Goal: Information Seeking & Learning: Learn about a topic

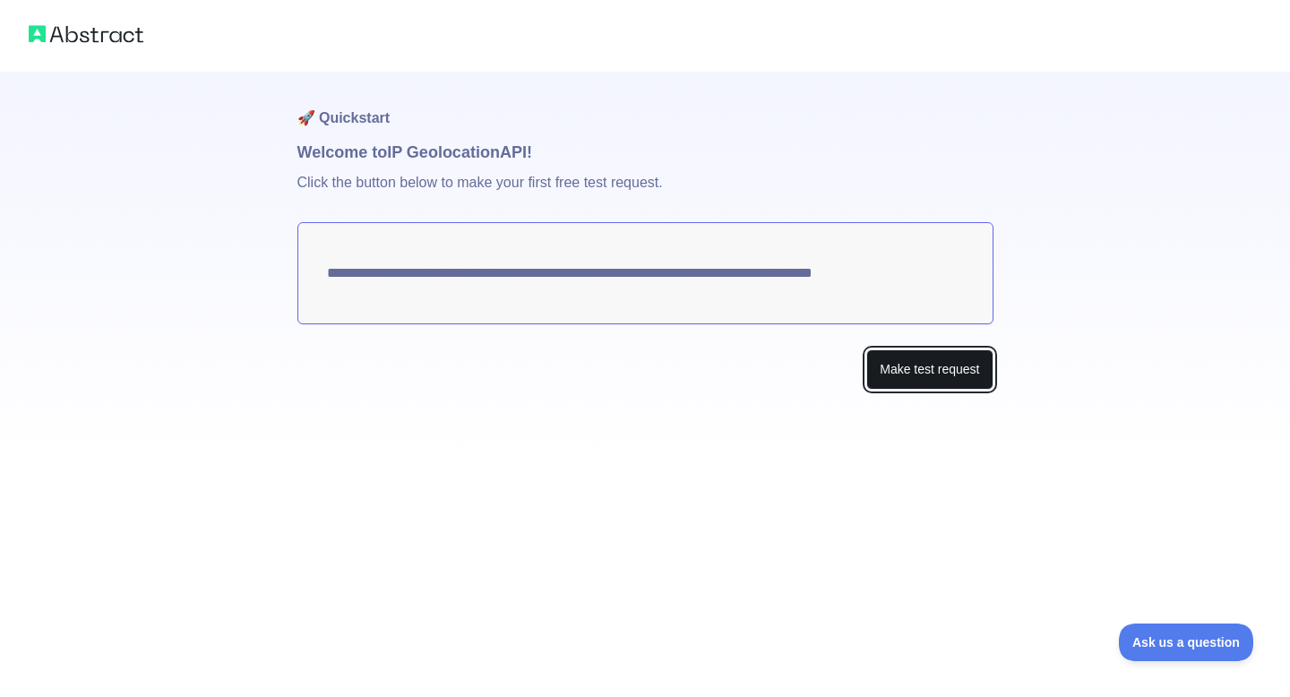
click at [904, 376] on button "Make test request" at bounding box center [929, 369] width 126 height 40
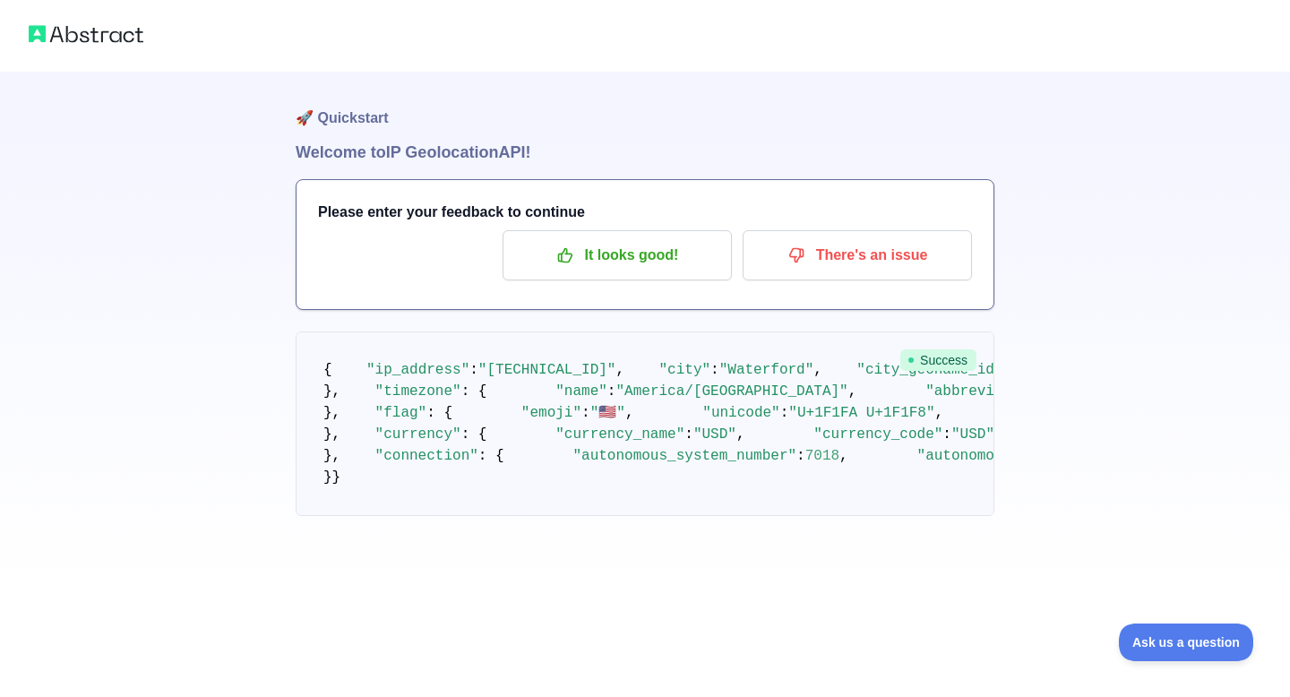
scroll to position [56, 0]
click at [1209, 383] on div "🚀 Быстрый старт Добро пожаловать в API IP-геолокации ! Пожалуйста, введите свой…" at bounding box center [645, 293] width 1290 height 587
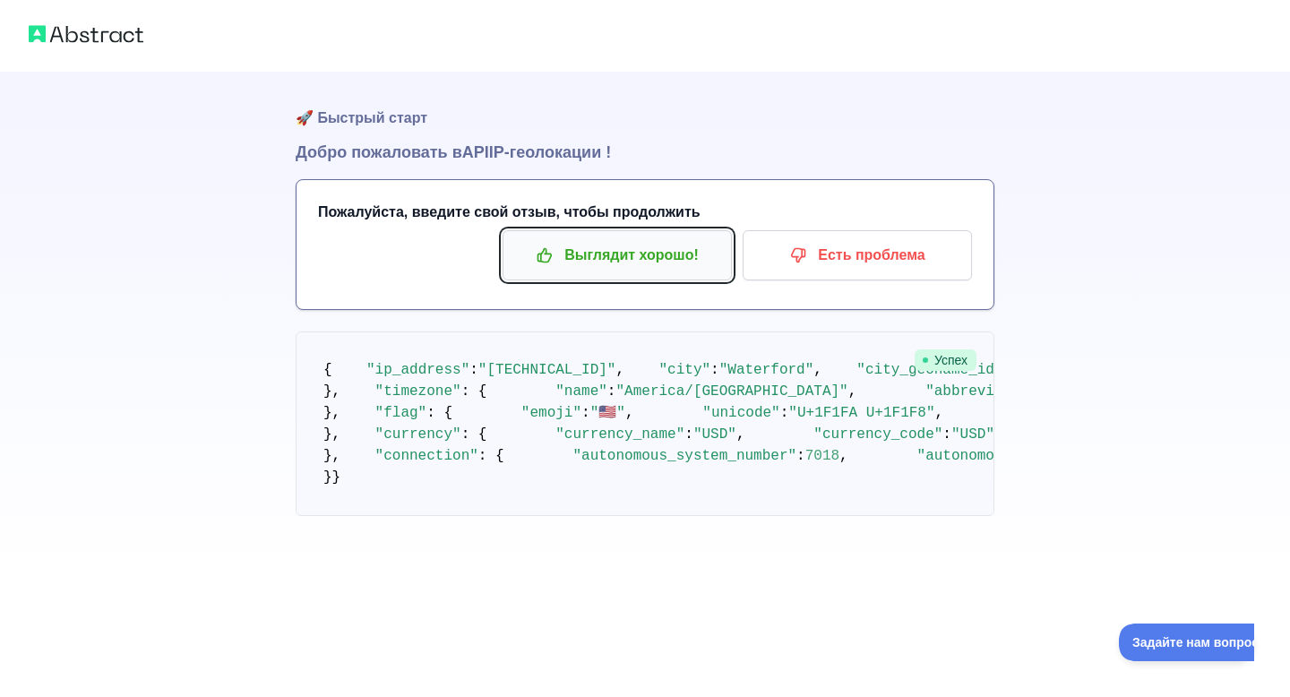
click at [670, 251] on font "Выглядит хорошо!" at bounding box center [631, 254] width 134 height 15
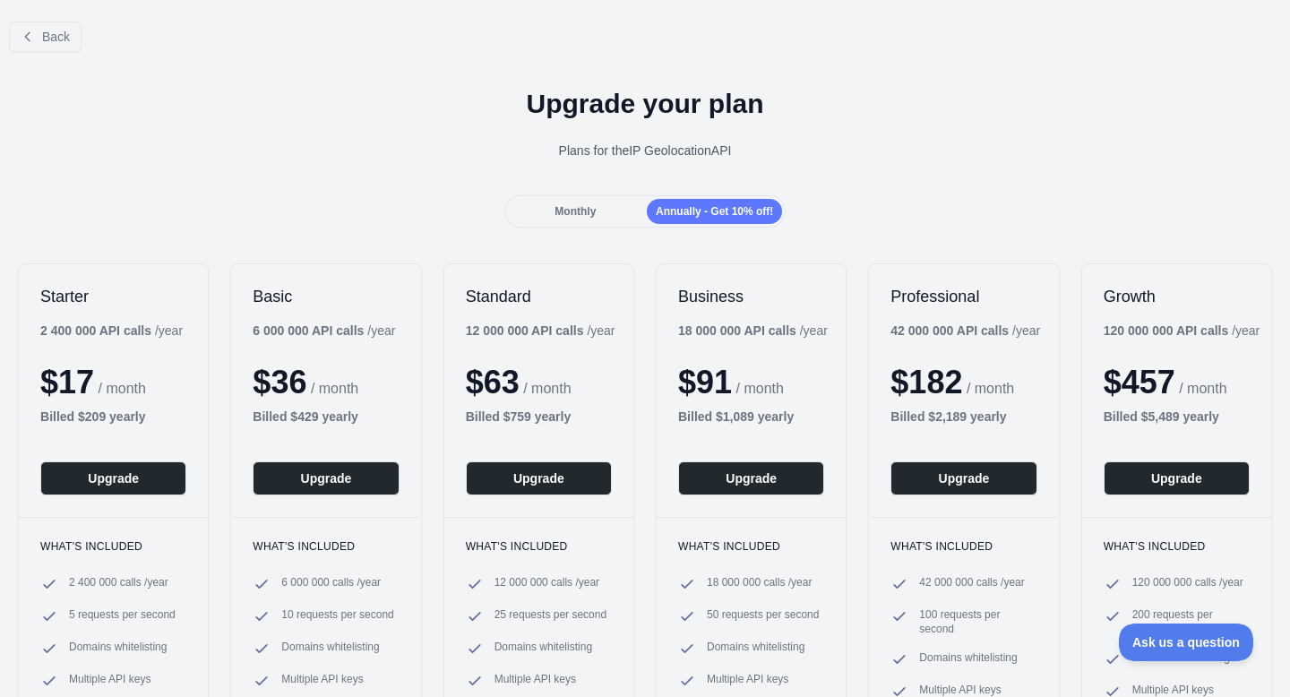
click at [602, 216] on div "Monthly" at bounding box center [575, 211] width 135 height 25
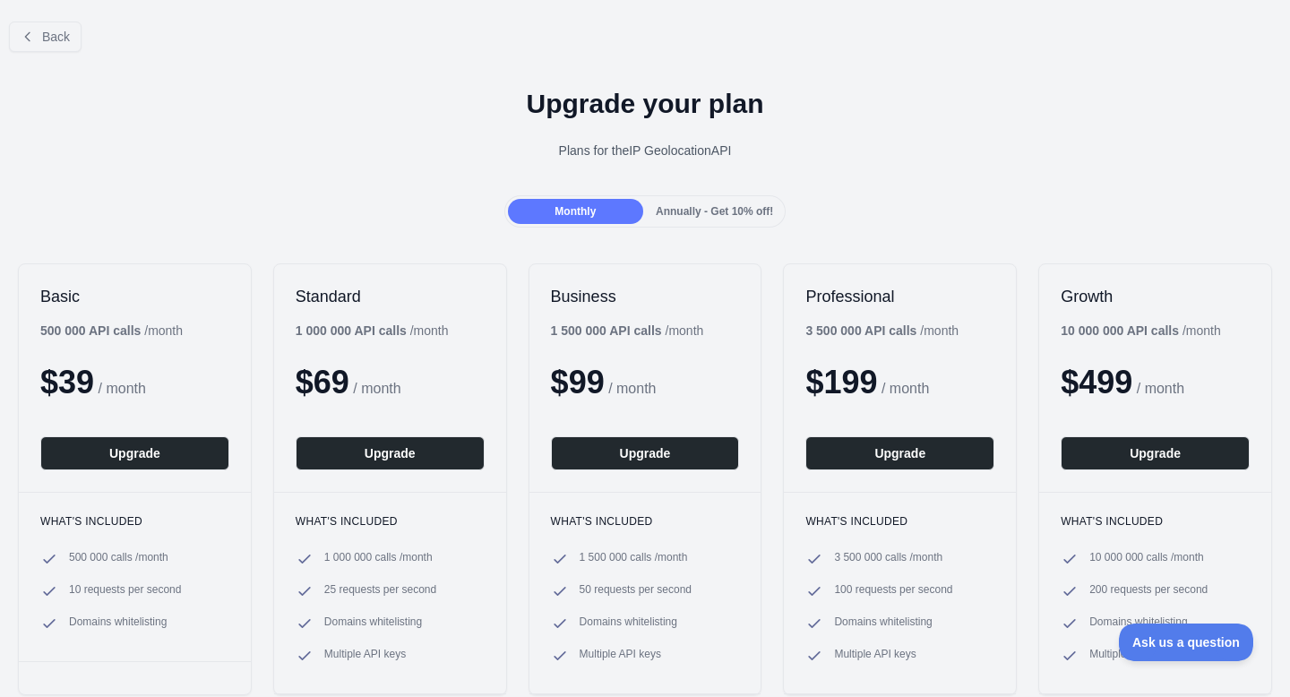
click at [671, 210] on span "Annually - Get 10% off!" at bounding box center [714, 211] width 117 height 13
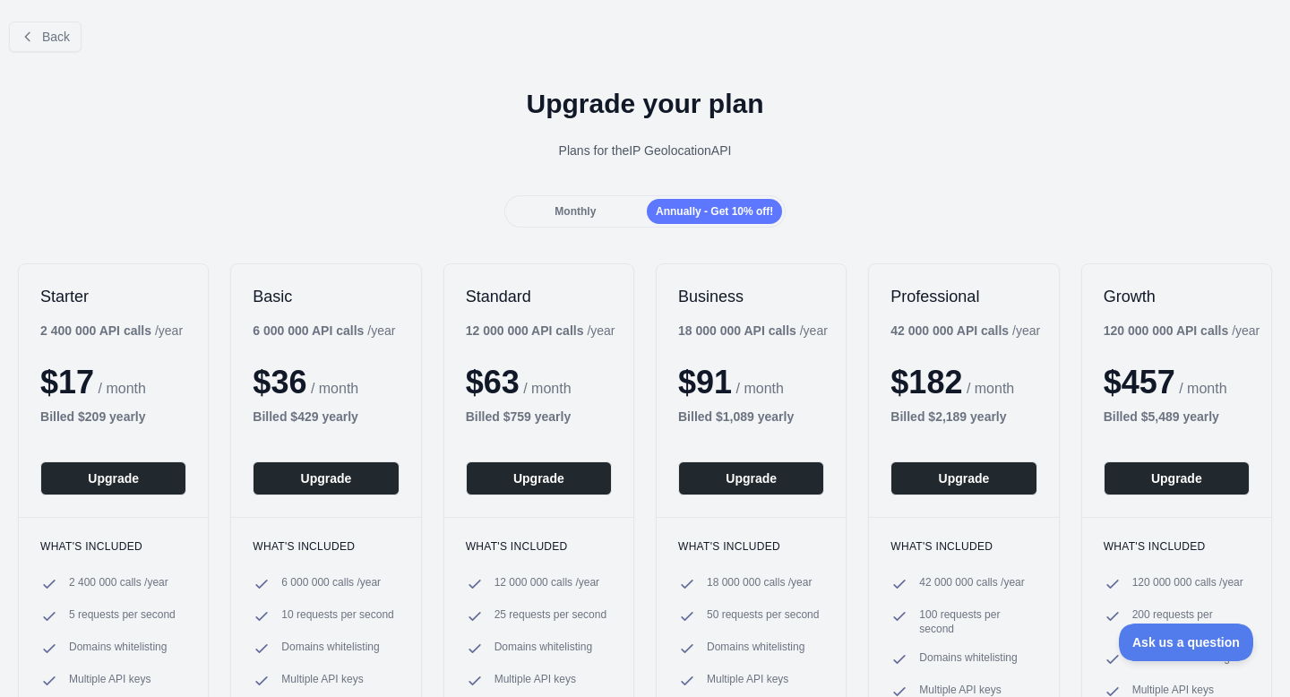
click at [219, 196] on div "Monthly Annually - Get 10% off!" at bounding box center [645, 211] width 1290 height 32
click at [79, 38] on button "Back" at bounding box center [45, 36] width 73 height 30
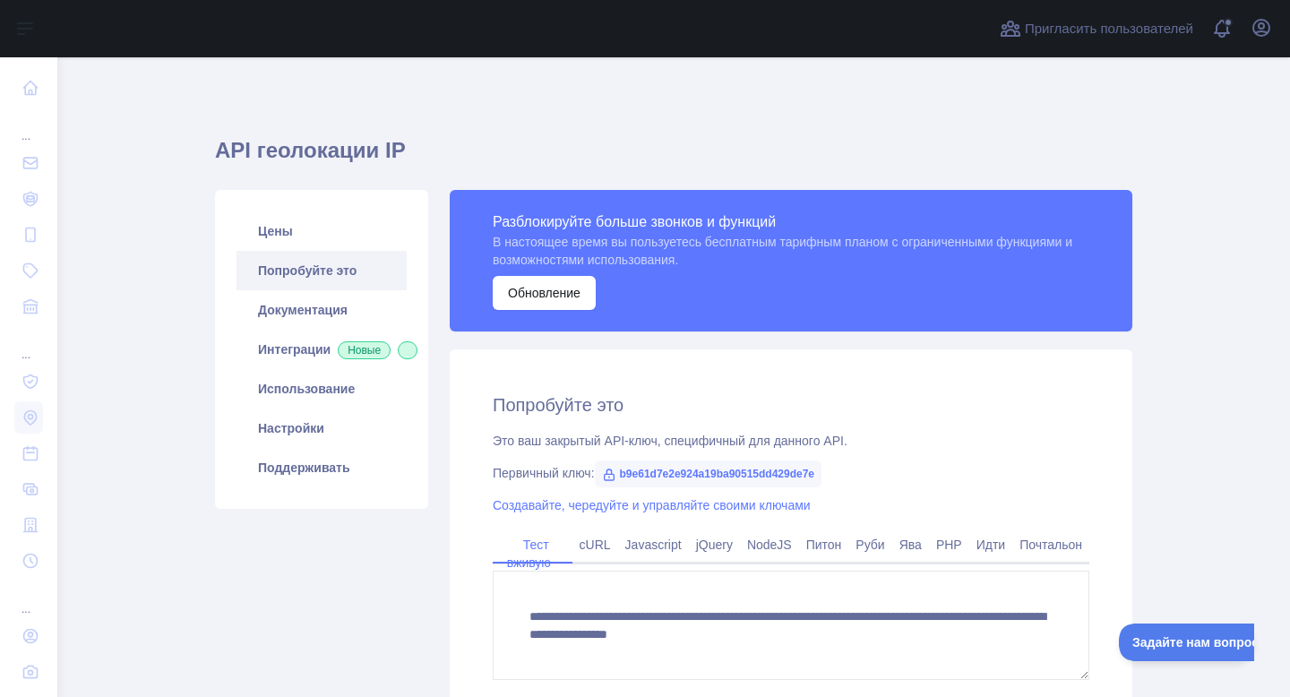
click at [1155, 138] on main "API геолокации IP Цены Попробуйте это Документация Интеграции Новые Использован…" at bounding box center [673, 376] width 1232 height 639
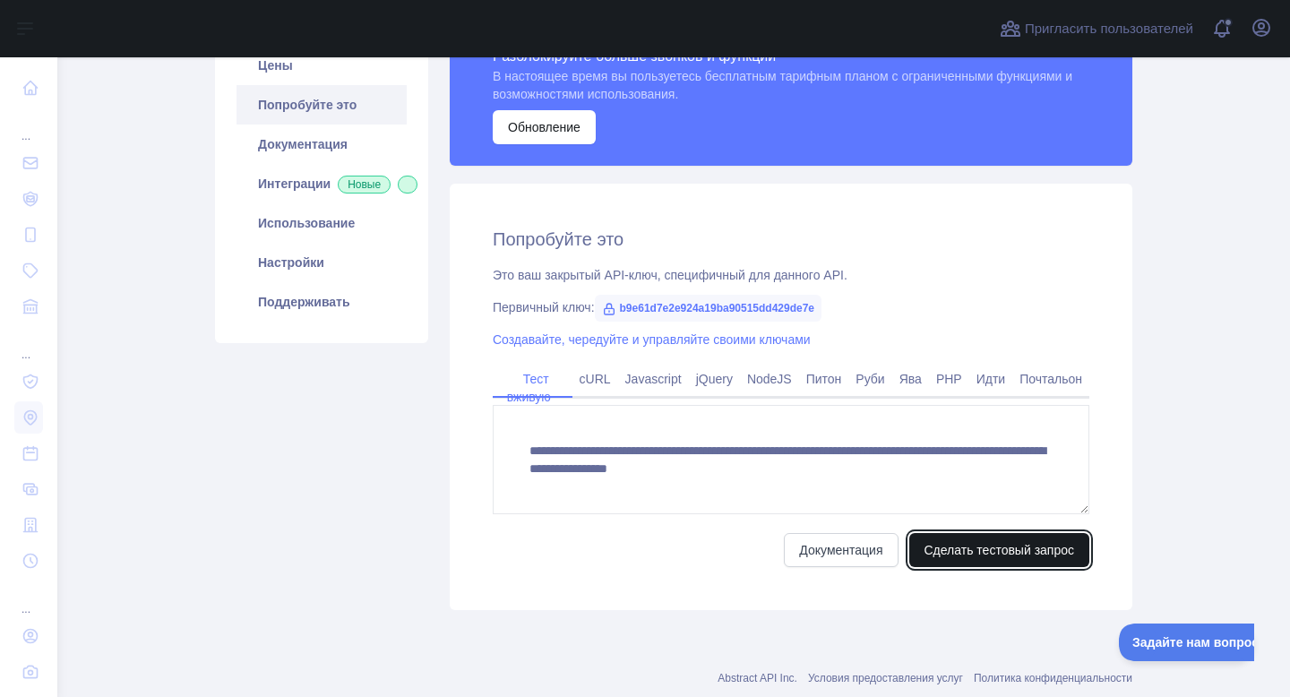
click at [951, 543] on font "Сделать тестовый запрос" at bounding box center [999, 550] width 150 height 14
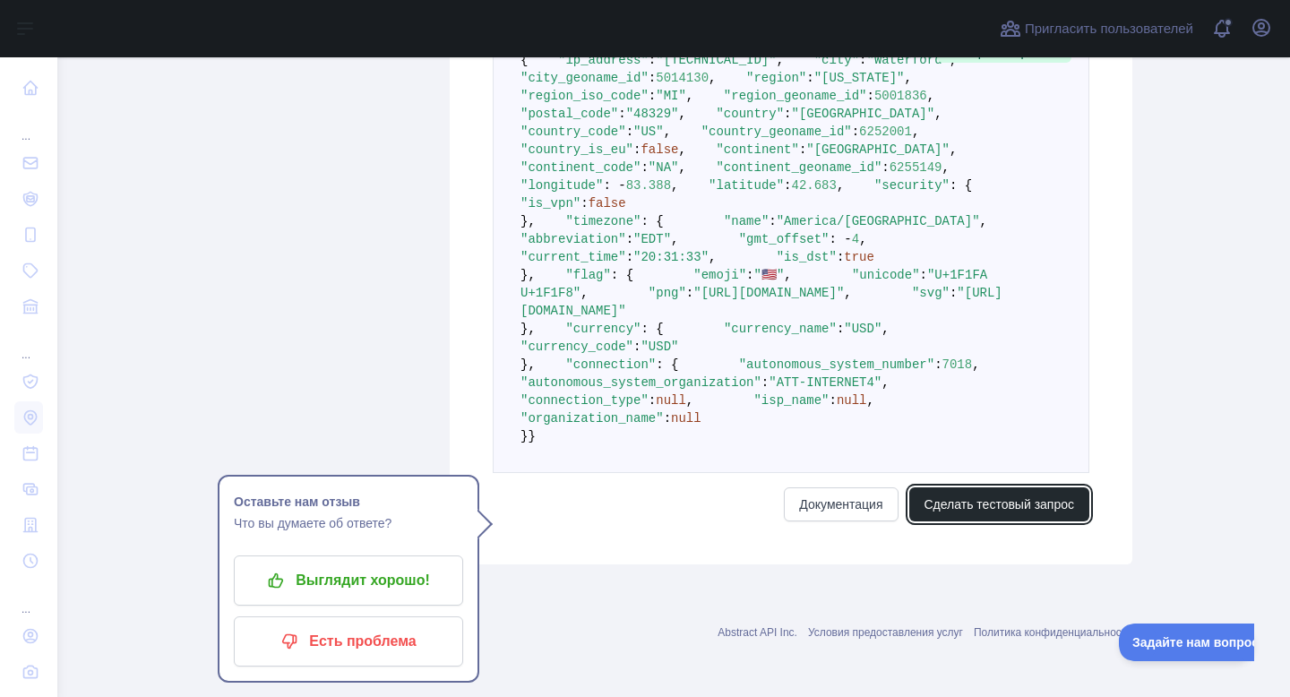
scroll to position [1083, 0]
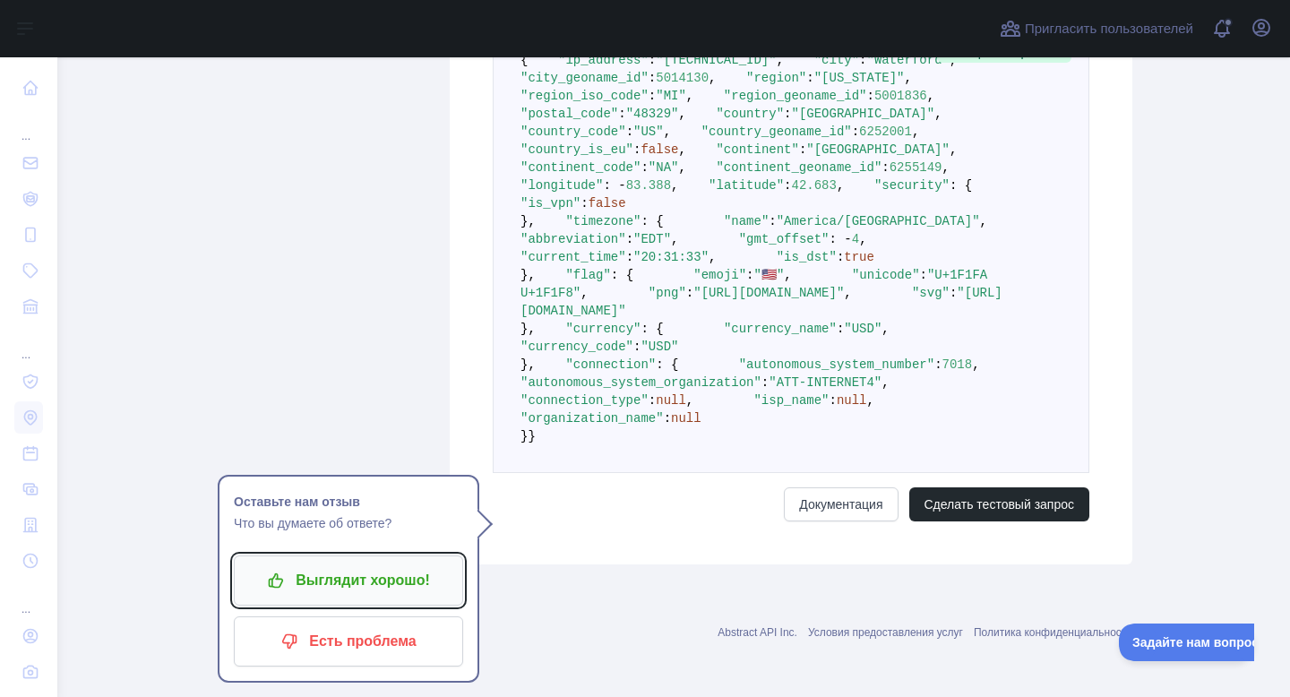
click at [417, 566] on font "Выглядит хорошо!" at bounding box center [363, 580] width 134 height 29
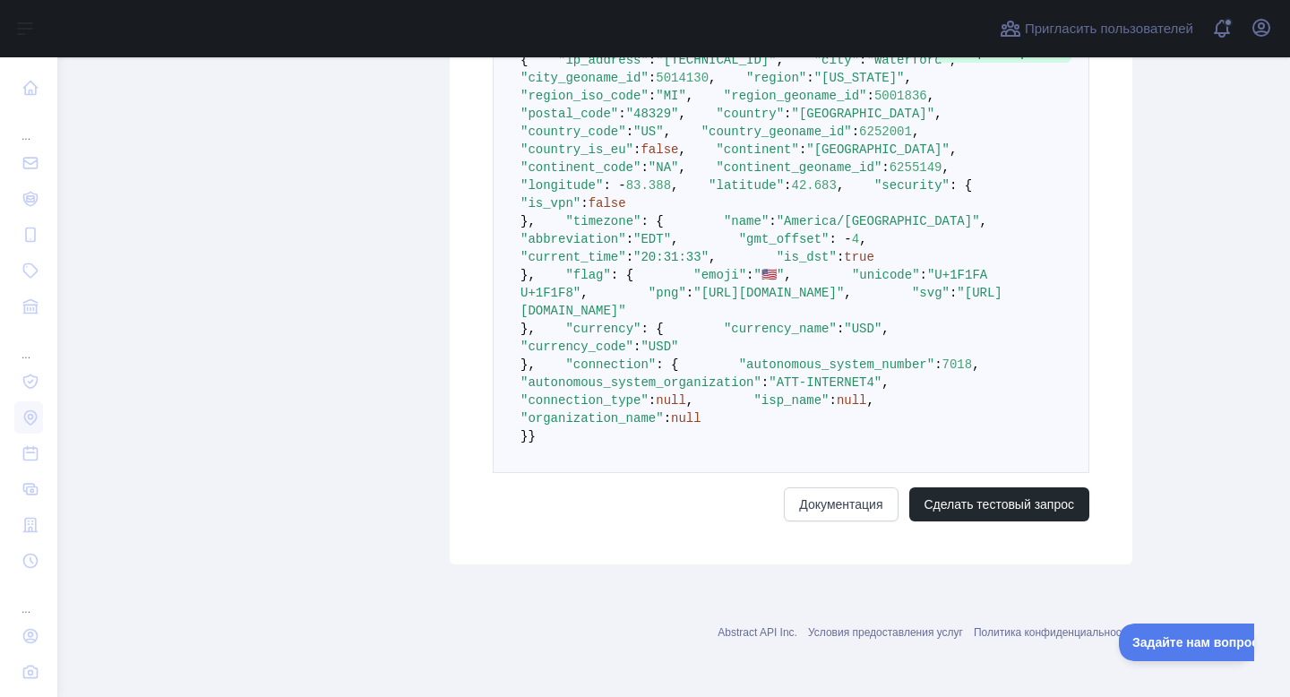
scroll to position [1020, 0]
click at [819, 511] on font "Документация" at bounding box center [840, 504] width 83 height 14
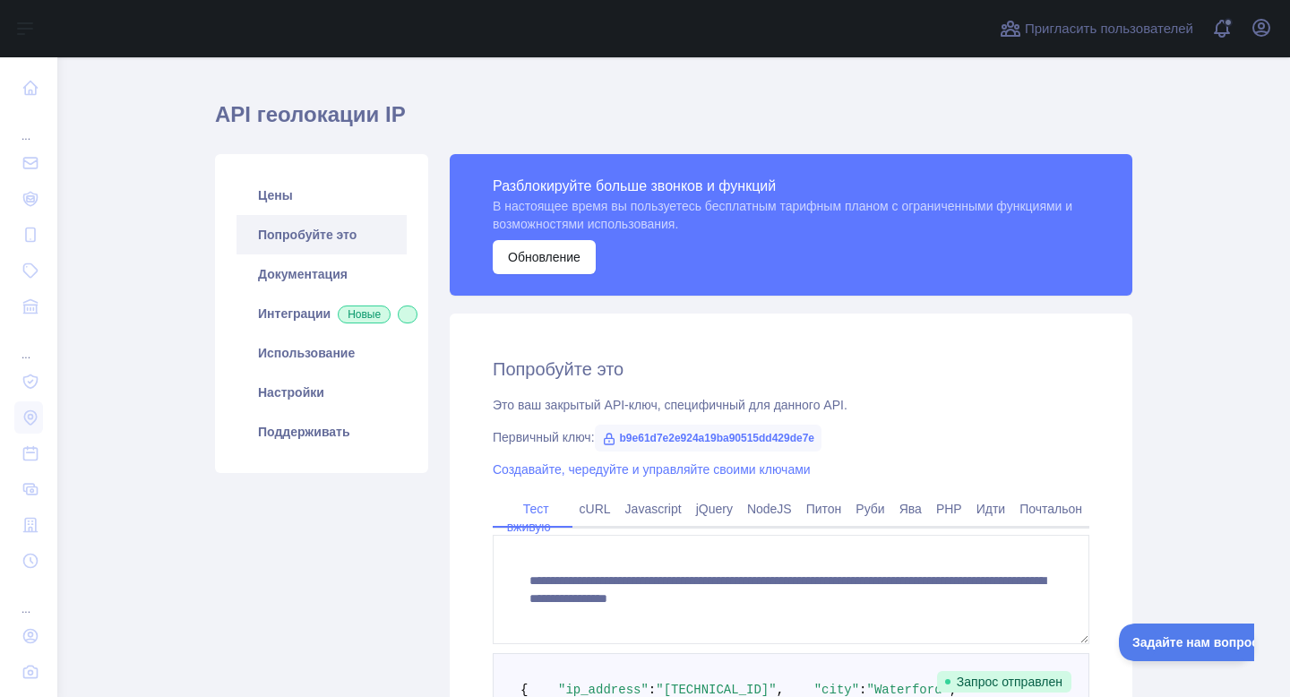
scroll to position [43, 0]
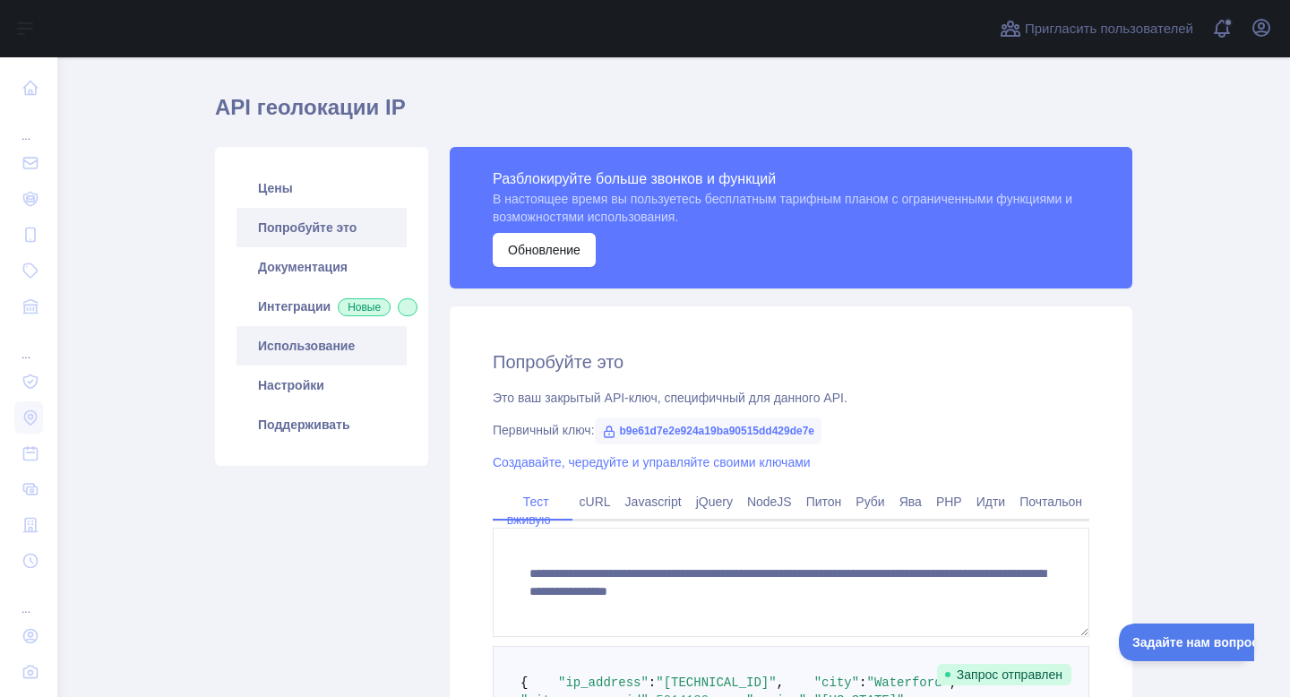
click at [371, 365] on link "Использование" at bounding box center [321, 345] width 170 height 39
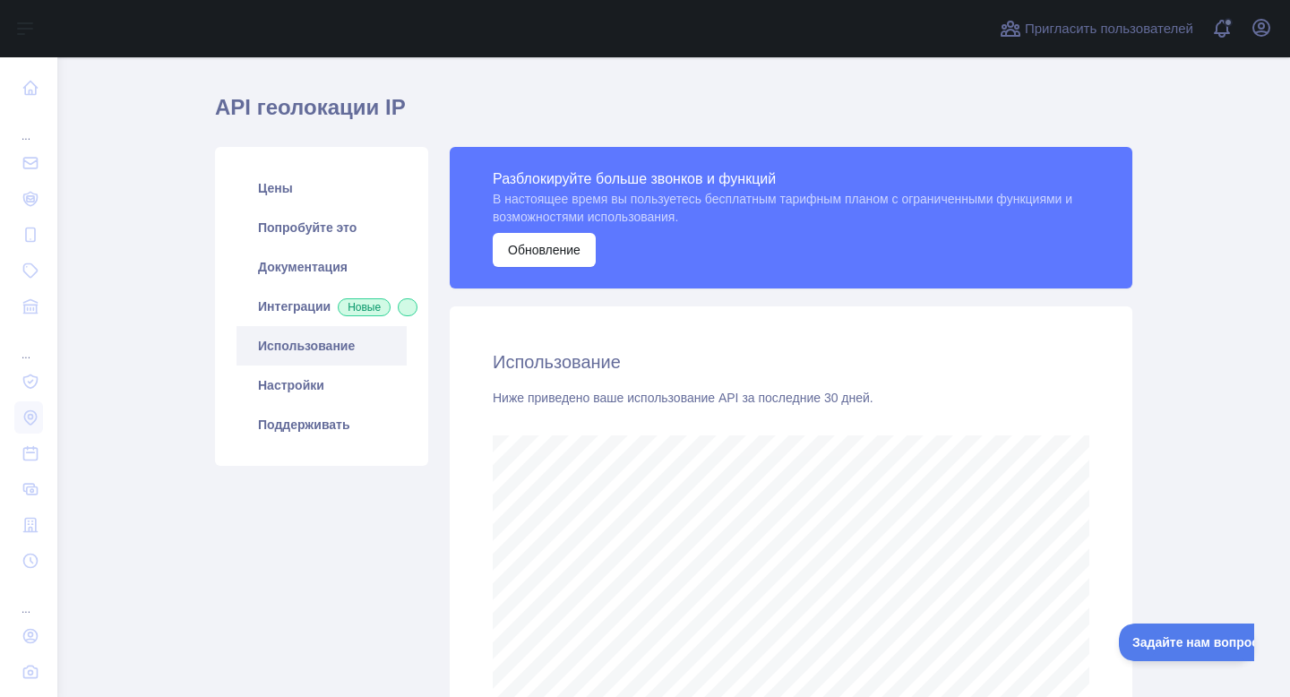
scroll to position [639, 1232]
click at [346, 258] on link "Документация" at bounding box center [321, 266] width 170 height 39
click at [314, 212] on link "Попробуйте это" at bounding box center [321, 227] width 170 height 39
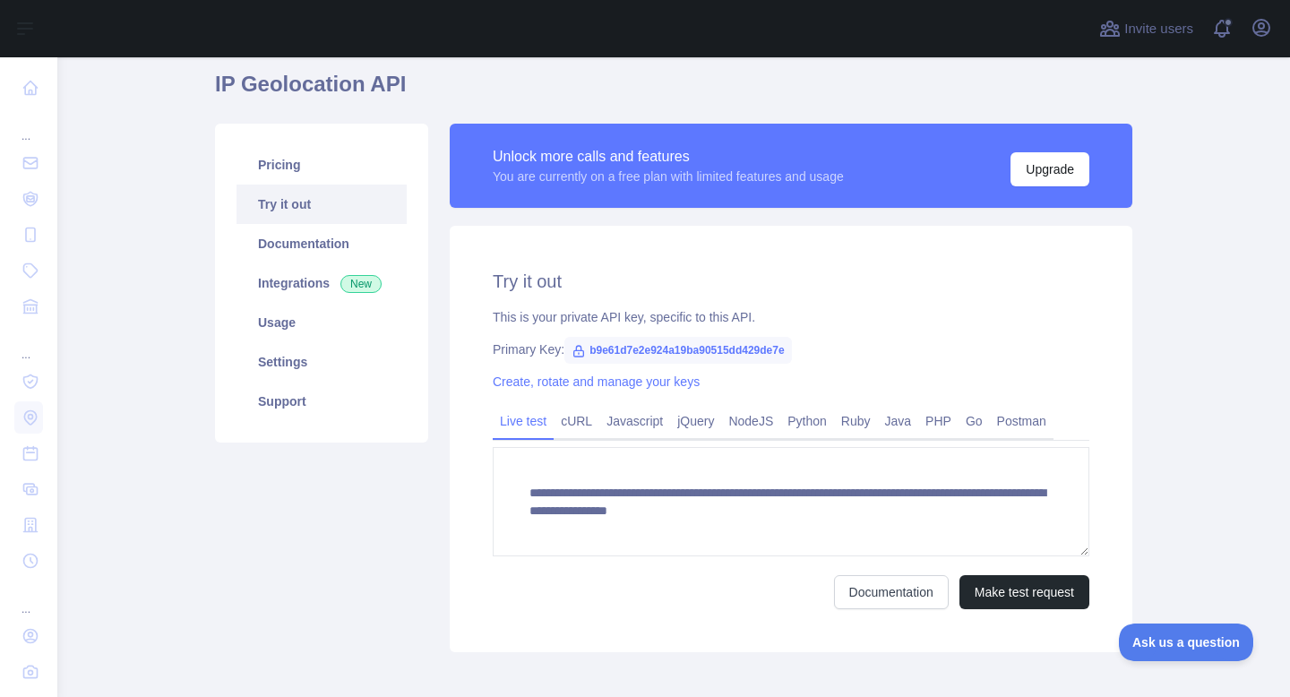
scroll to position [74, 0]
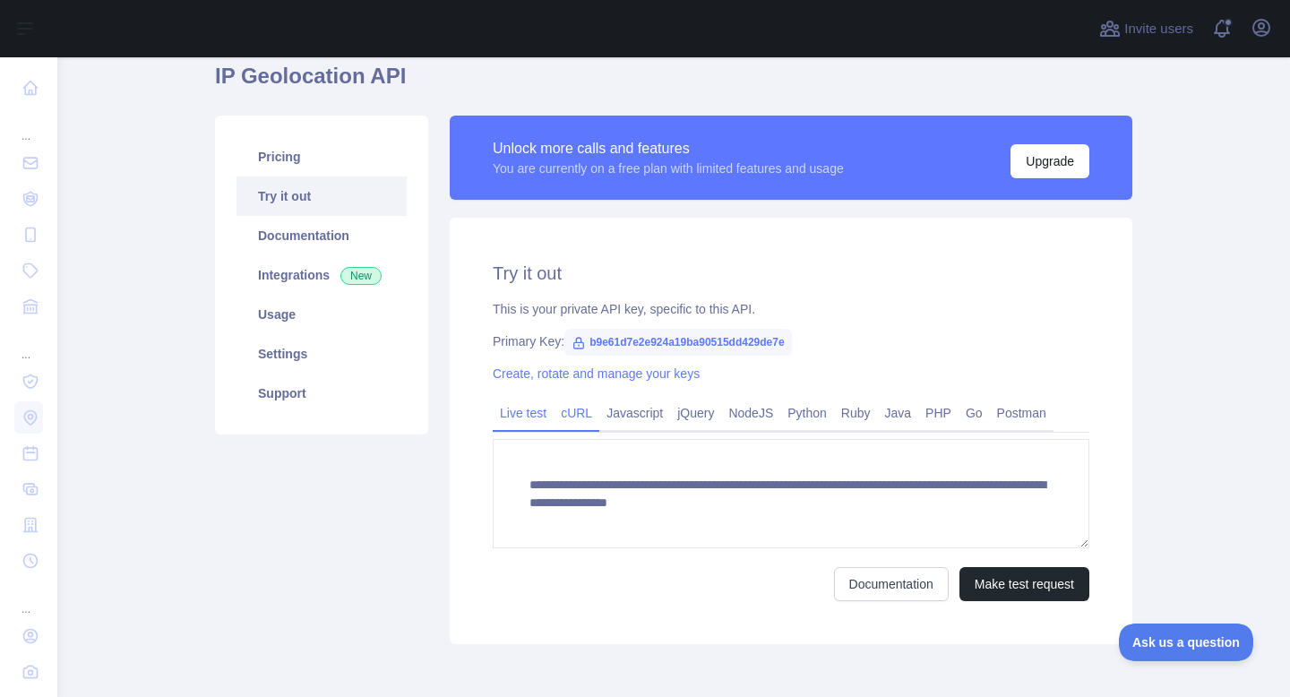
click at [575, 416] on link "cURL" at bounding box center [576, 413] width 46 height 29
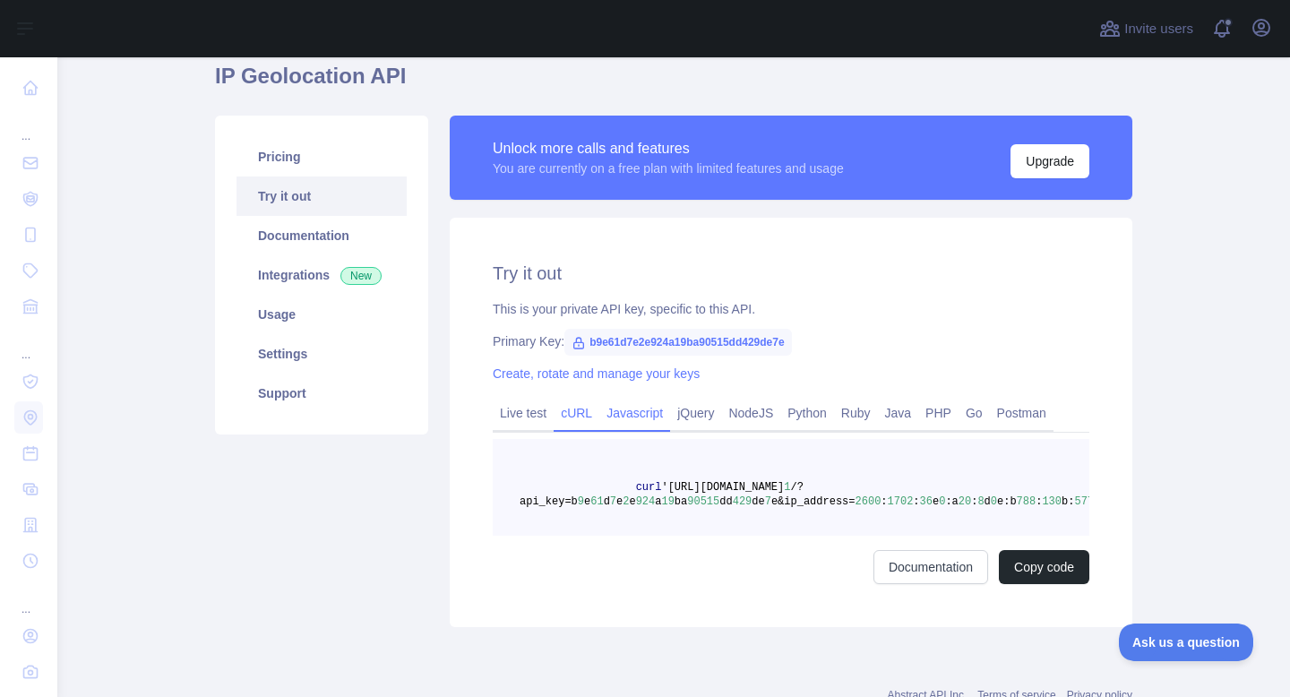
click at [647, 418] on link "Javascript" at bounding box center [634, 413] width 71 height 29
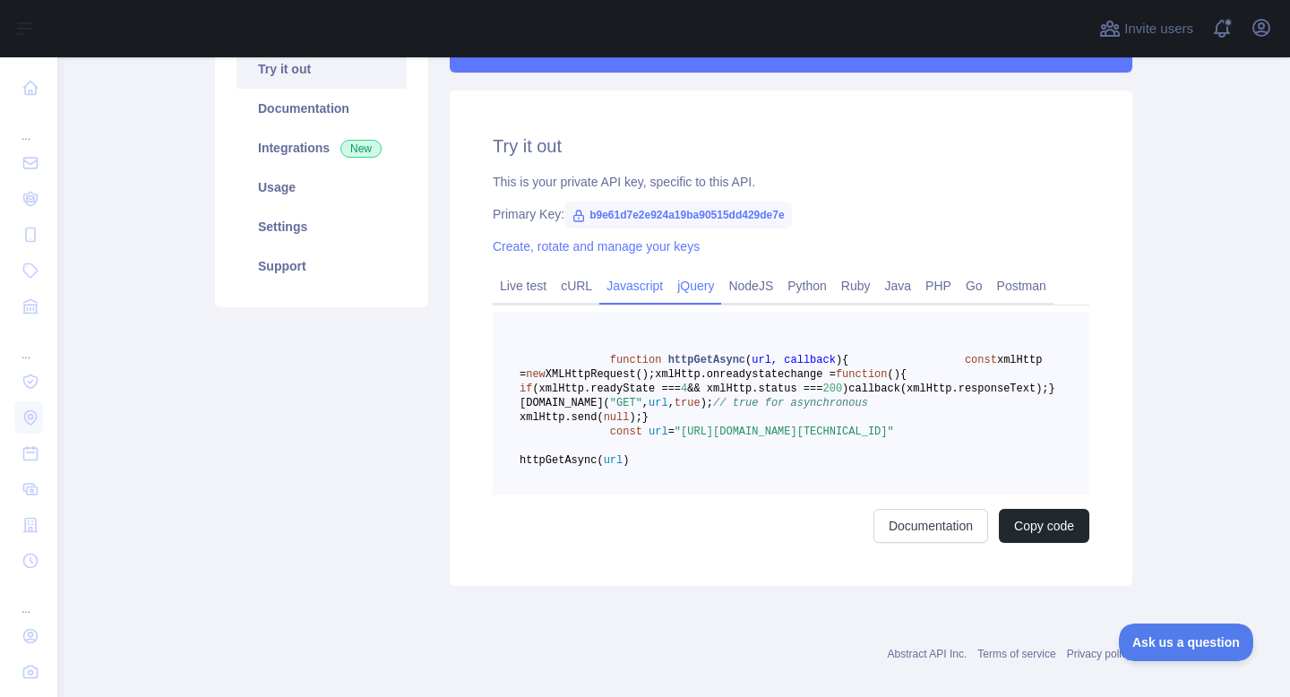
scroll to position [204, 0]
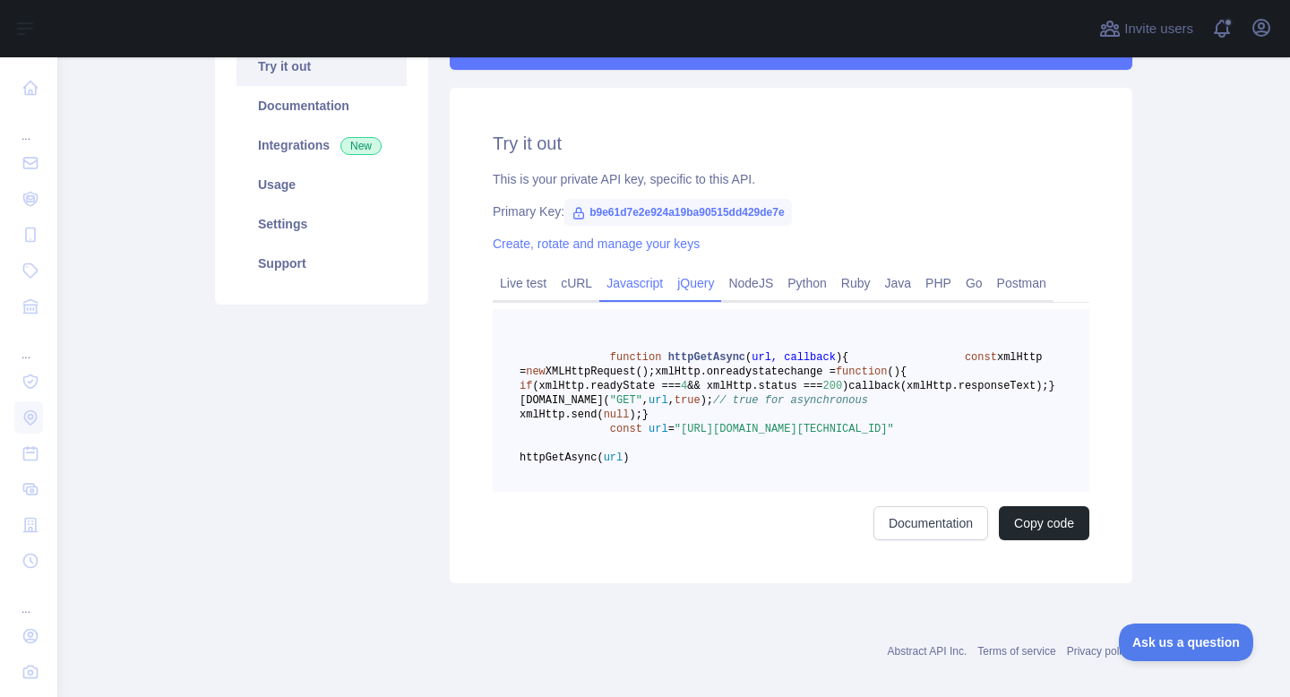
click at [713, 288] on link "jQuery" at bounding box center [695, 283] width 51 height 29
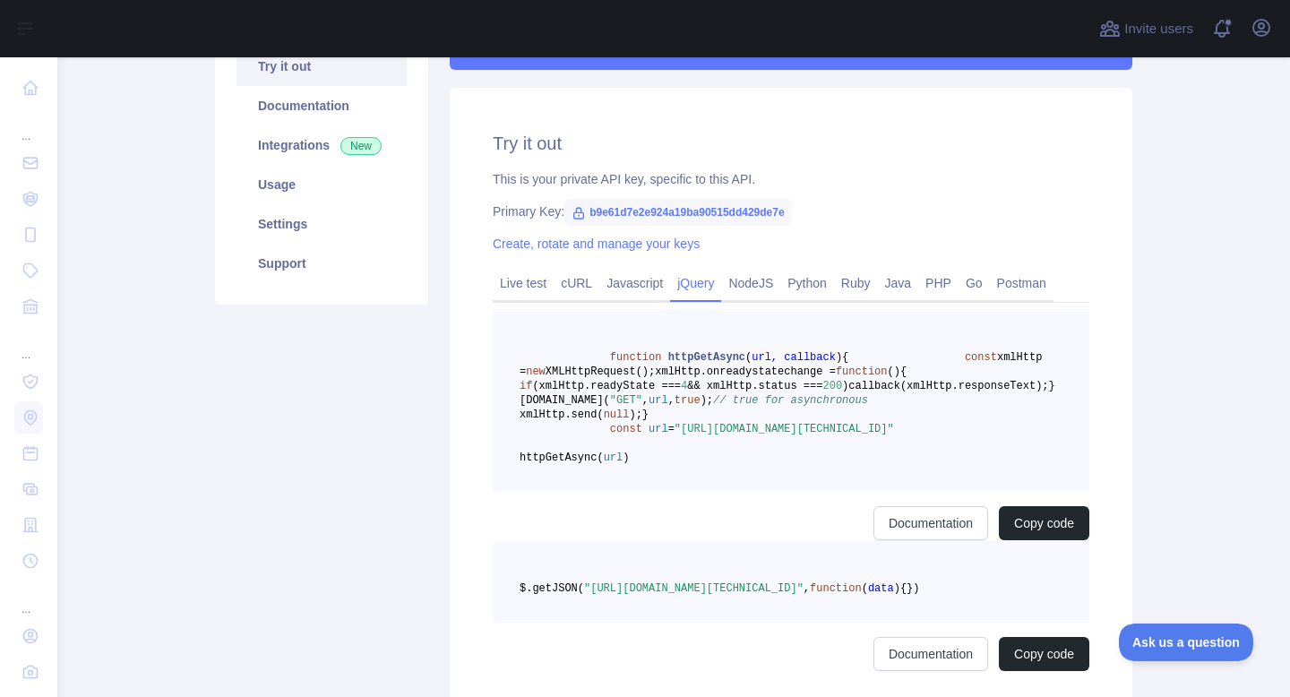
scroll to position [166, 0]
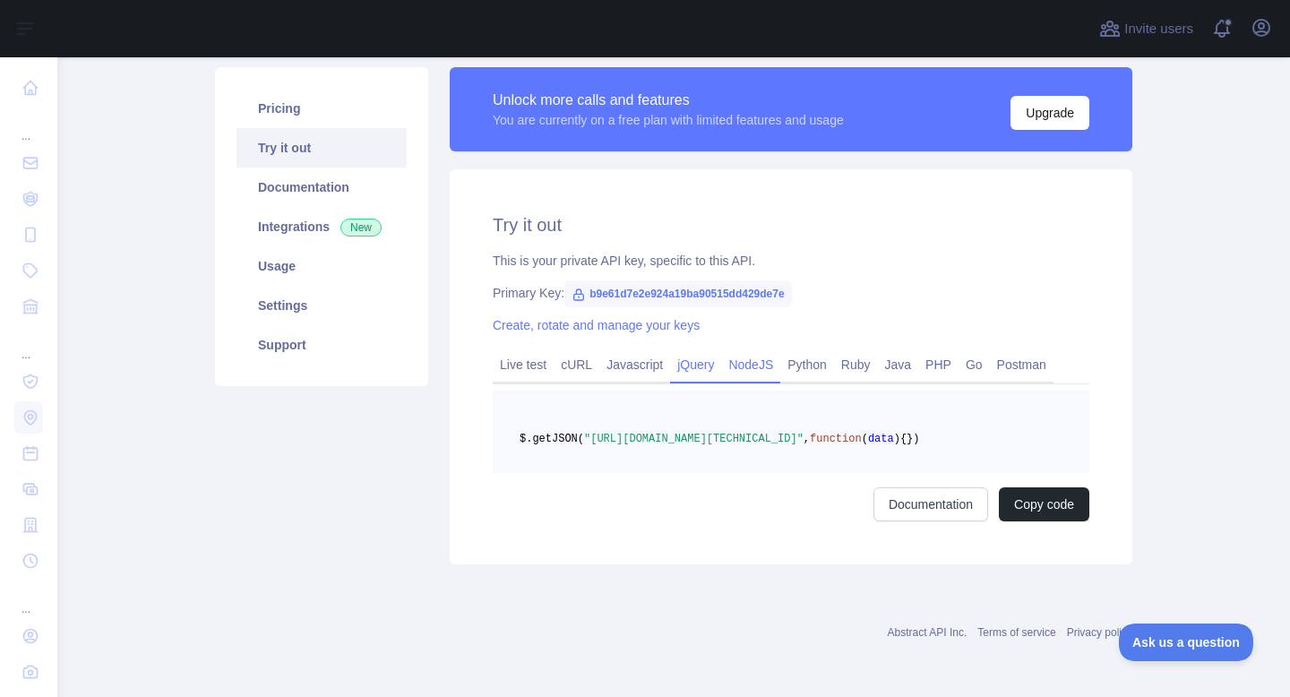
click at [756, 350] on link "NodeJS" at bounding box center [750, 364] width 59 height 29
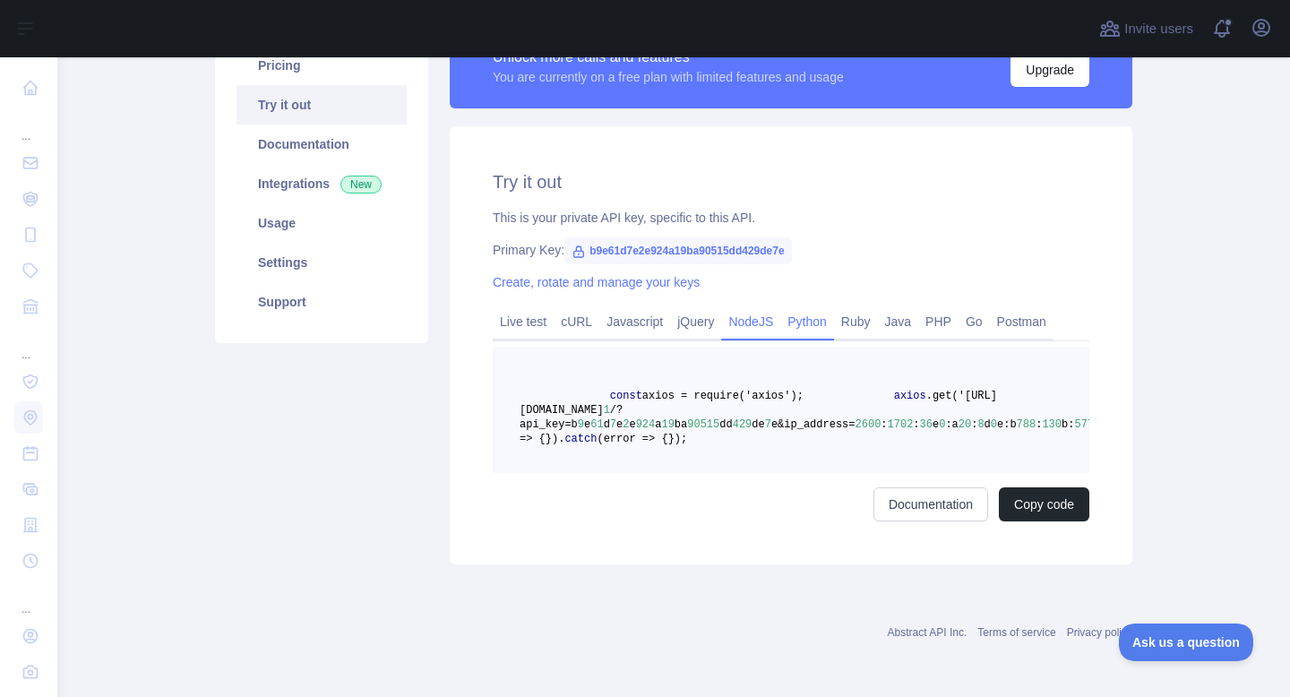
click at [813, 311] on link "Python" at bounding box center [807, 321] width 54 height 29
